Goal: Complete application form

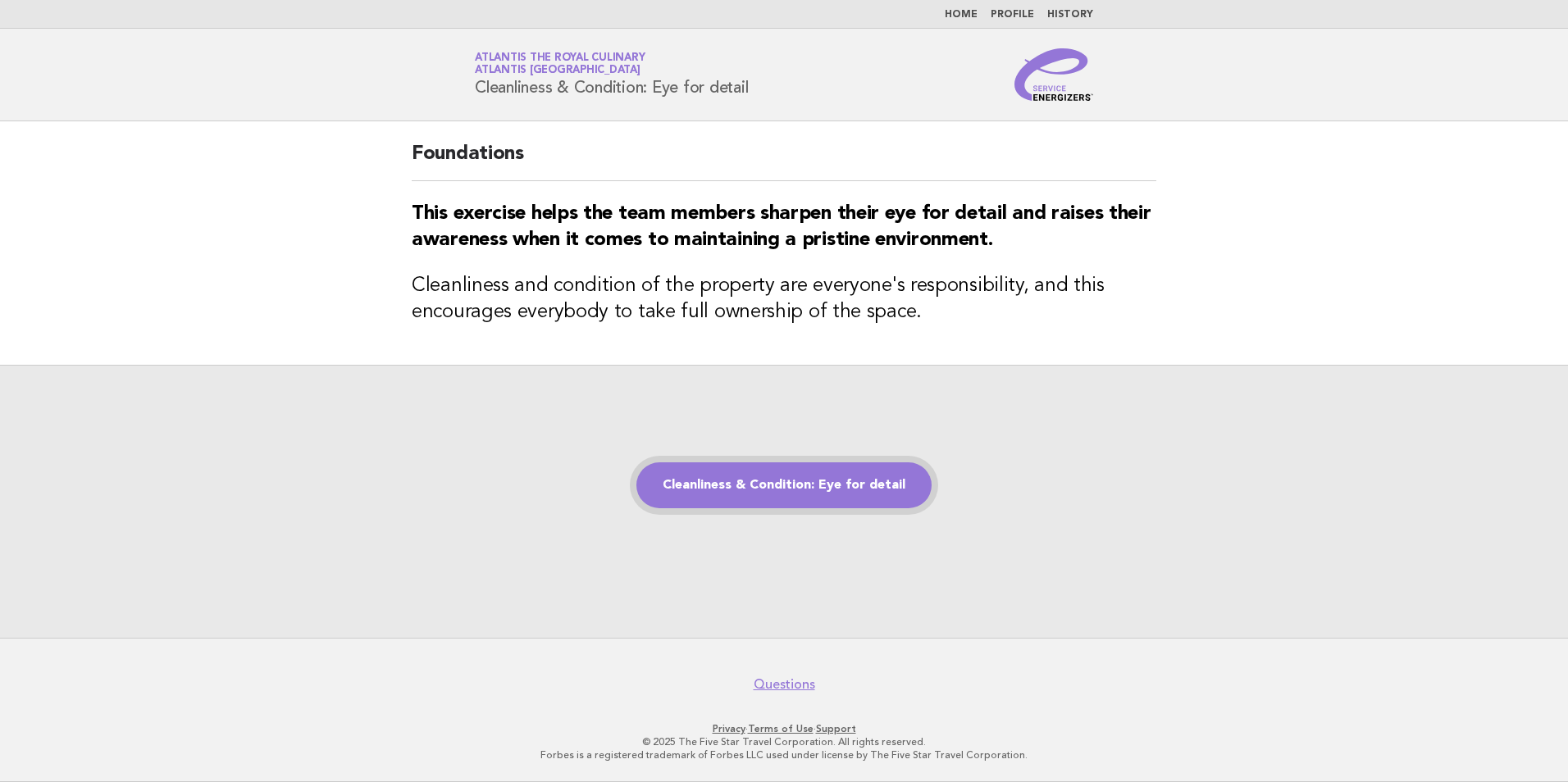
click at [711, 496] on link "Cleanliness & Condition: Eye for detail" at bounding box center [784, 486] width 296 height 46
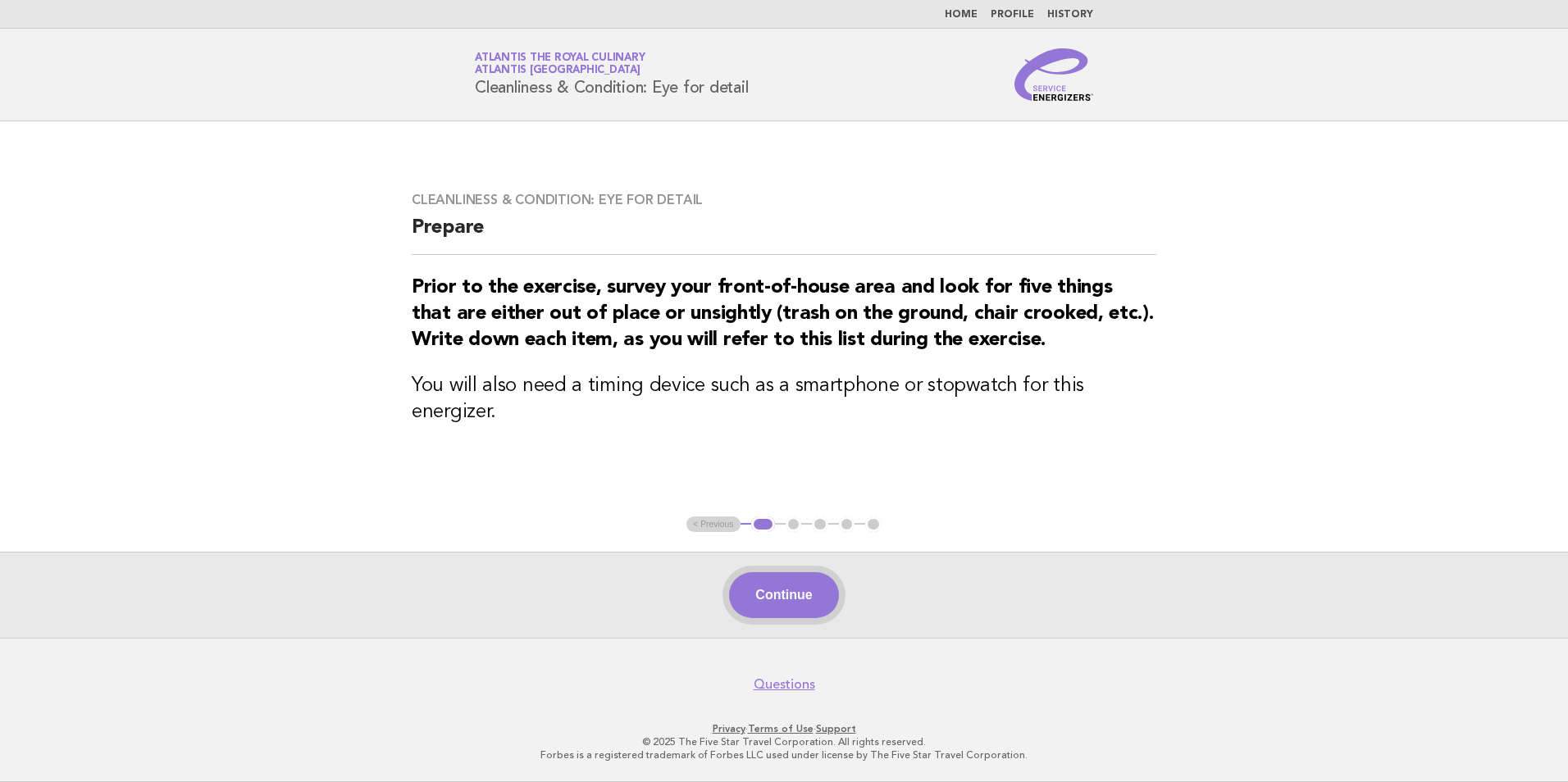
click at [811, 602] on button "Continue" at bounding box center [783, 596] width 109 height 46
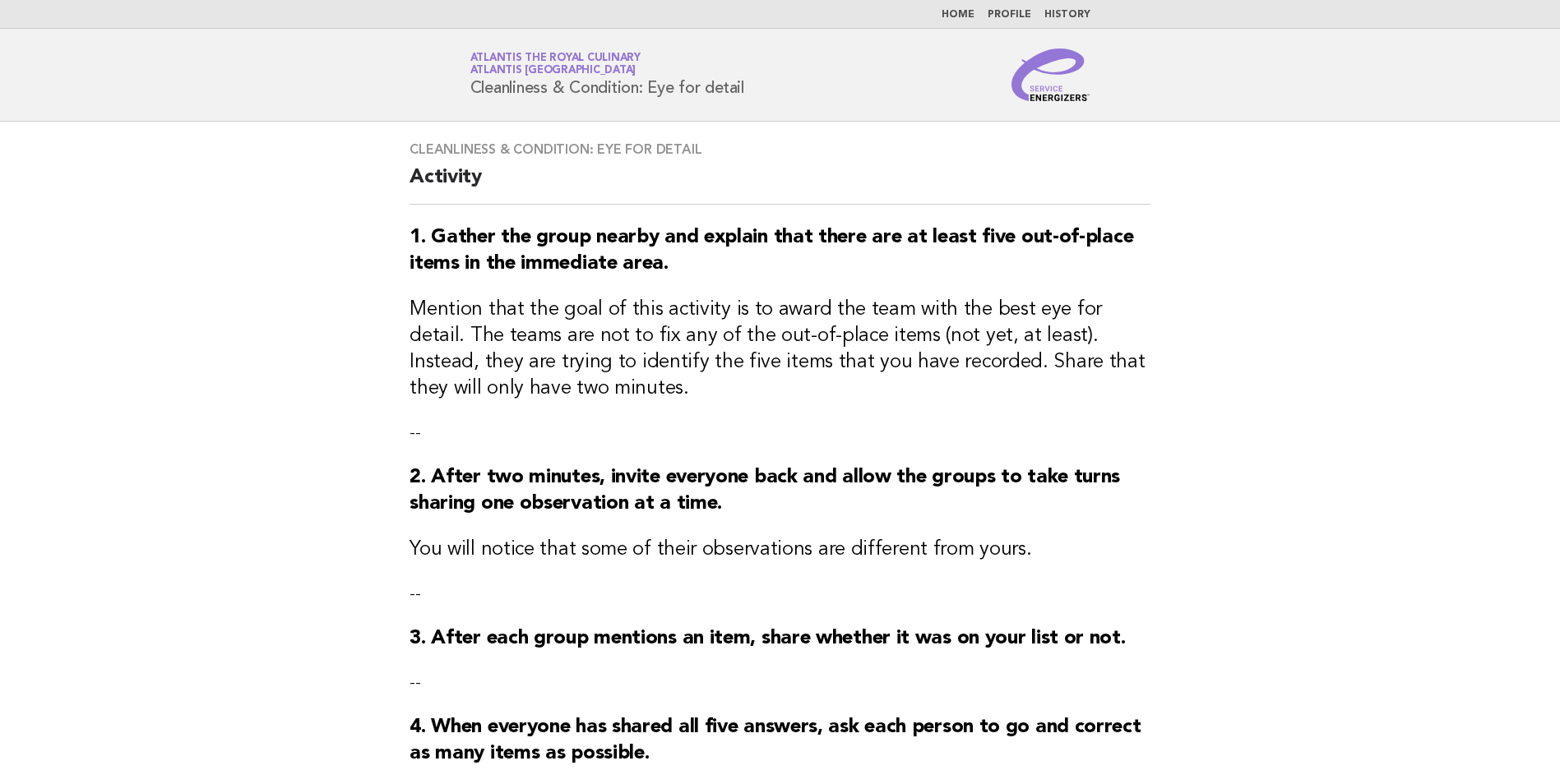
scroll to position [294, 0]
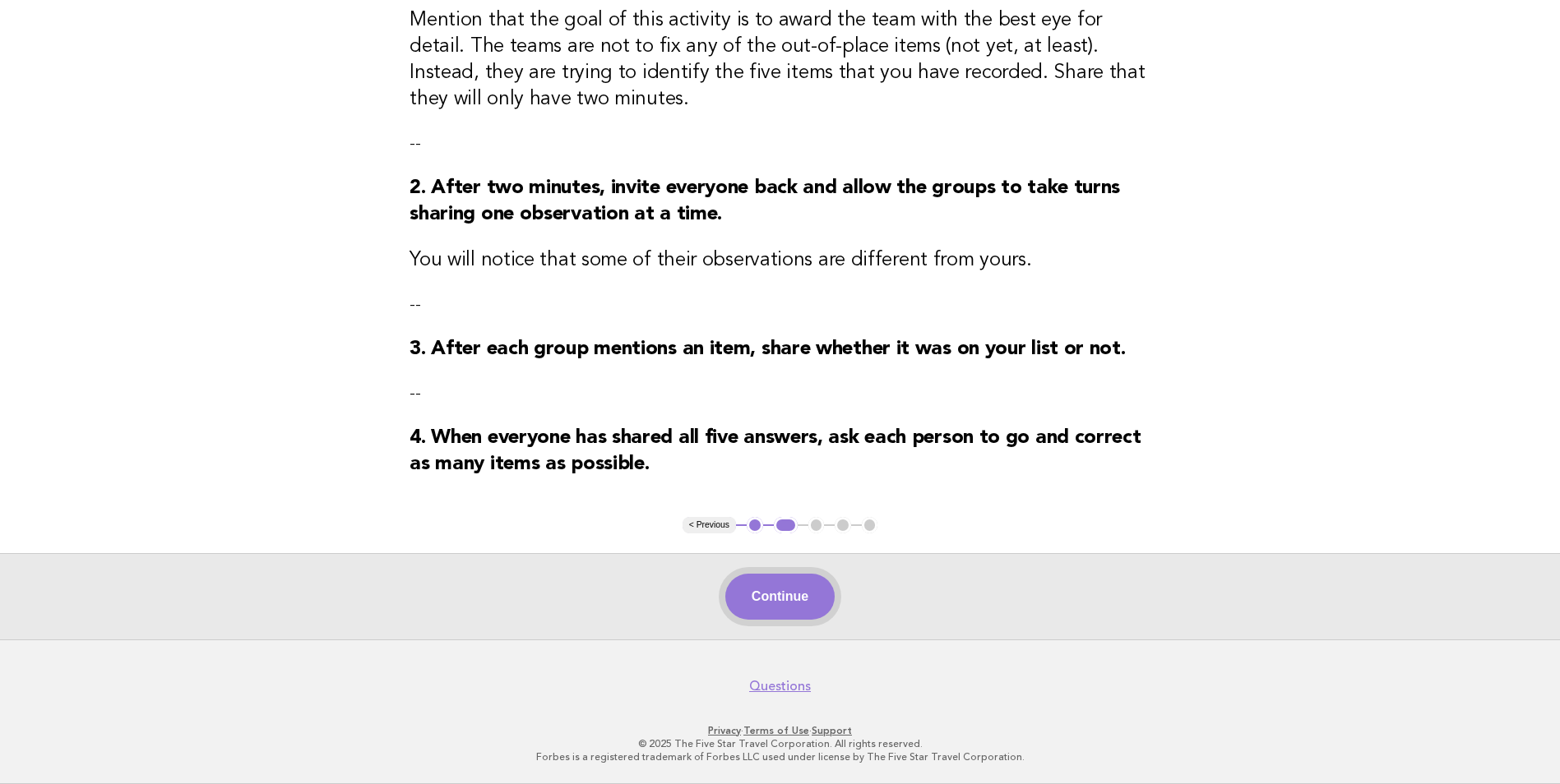
click at [805, 596] on button "Continue" at bounding box center [780, 597] width 110 height 46
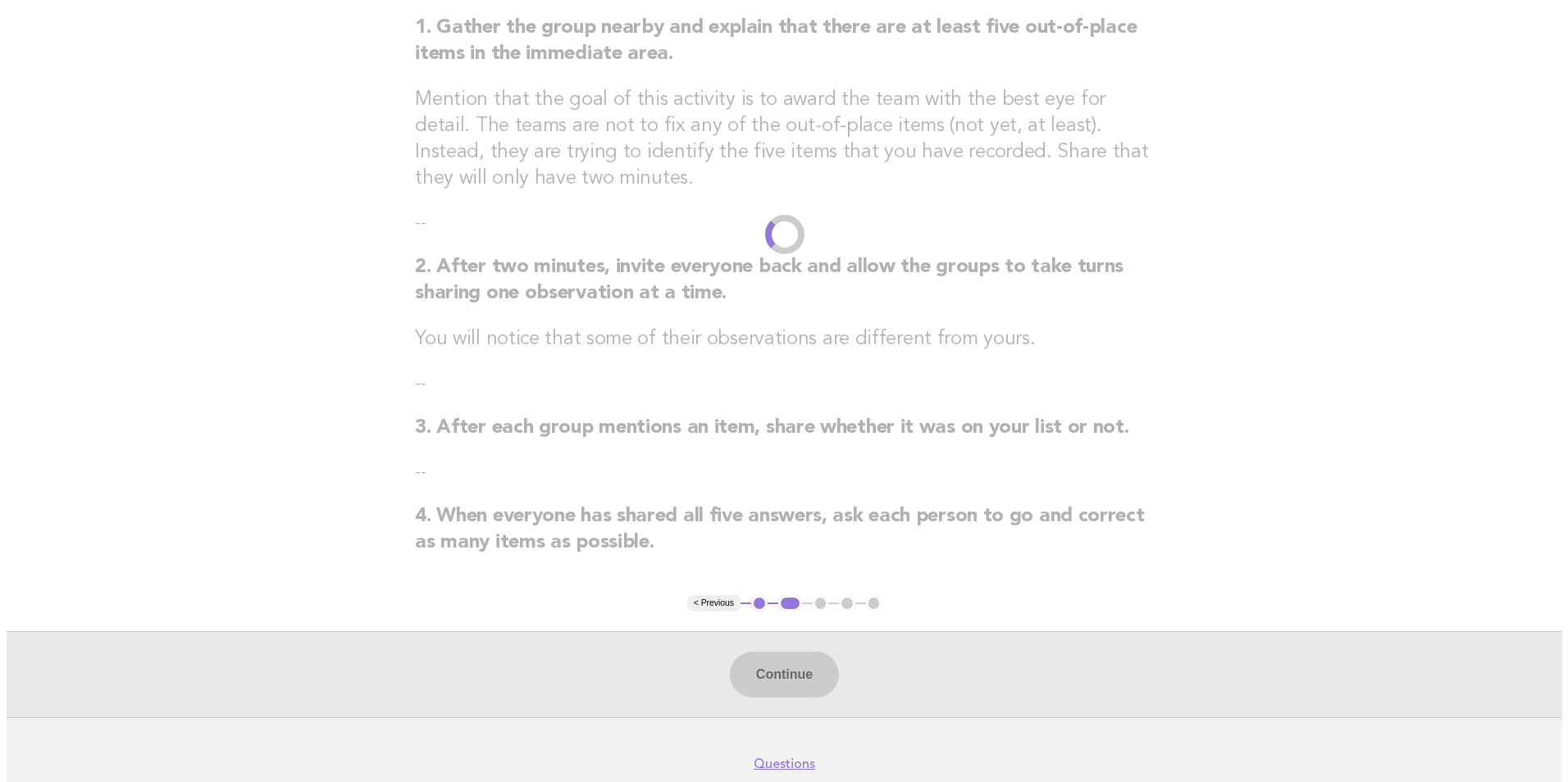
scroll to position [0, 0]
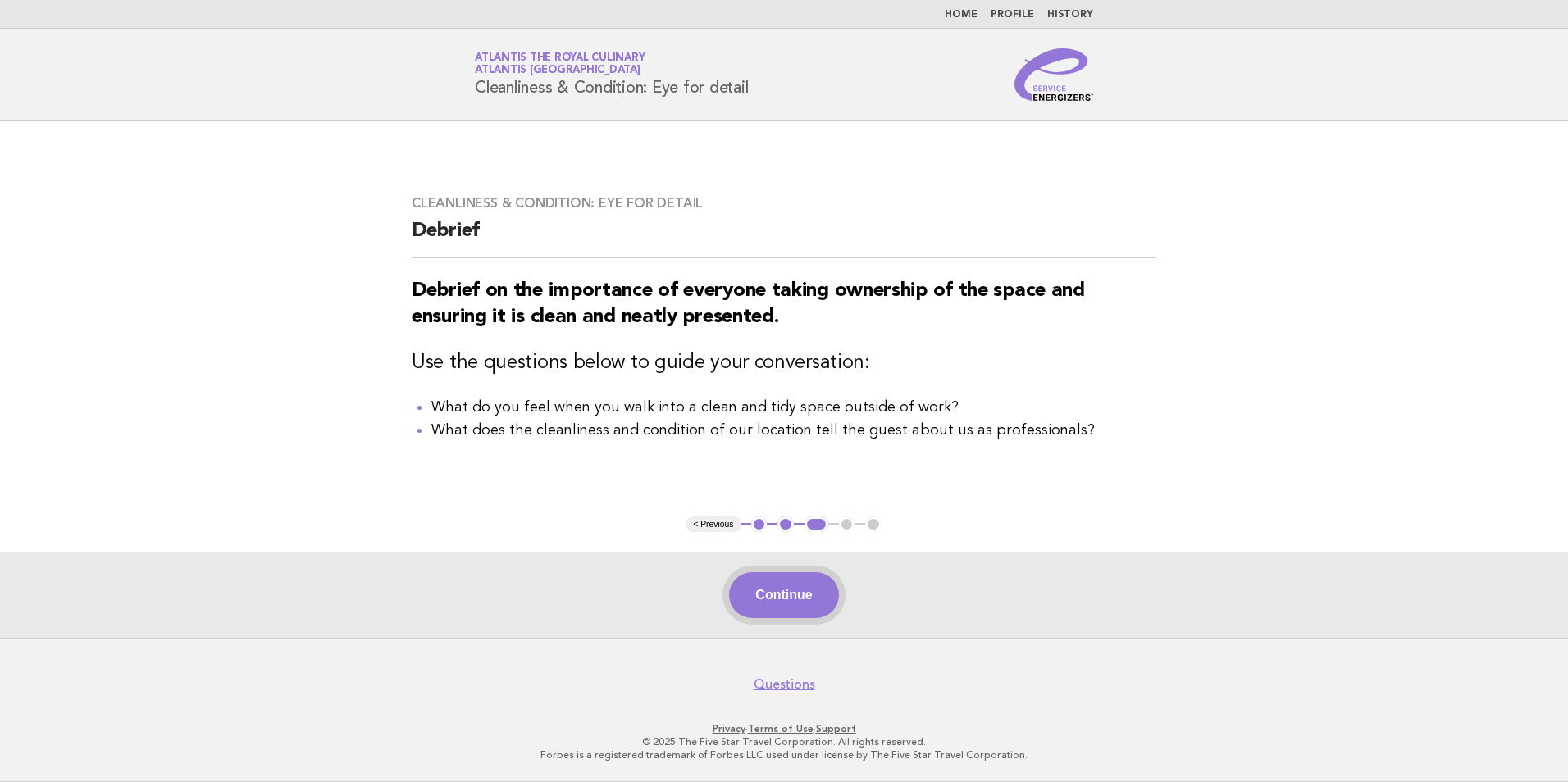
click at [785, 607] on button "Continue" at bounding box center [783, 596] width 109 height 46
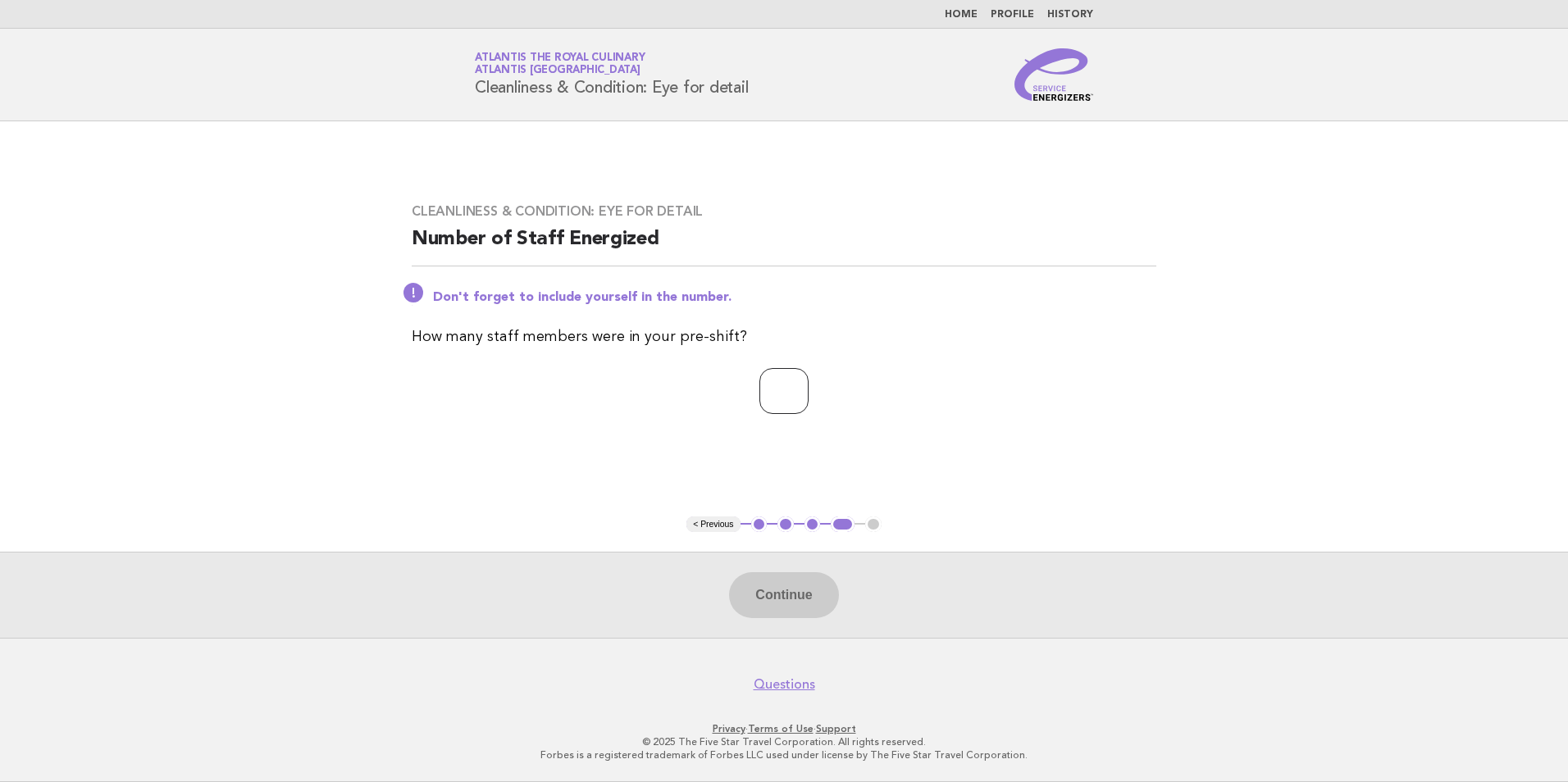
click at [772, 392] on input "number" at bounding box center [784, 391] width 50 height 46
type input "**"
click at [789, 605] on button "Continue" at bounding box center [783, 596] width 109 height 46
